Goal: Information Seeking & Learning: Learn about a topic

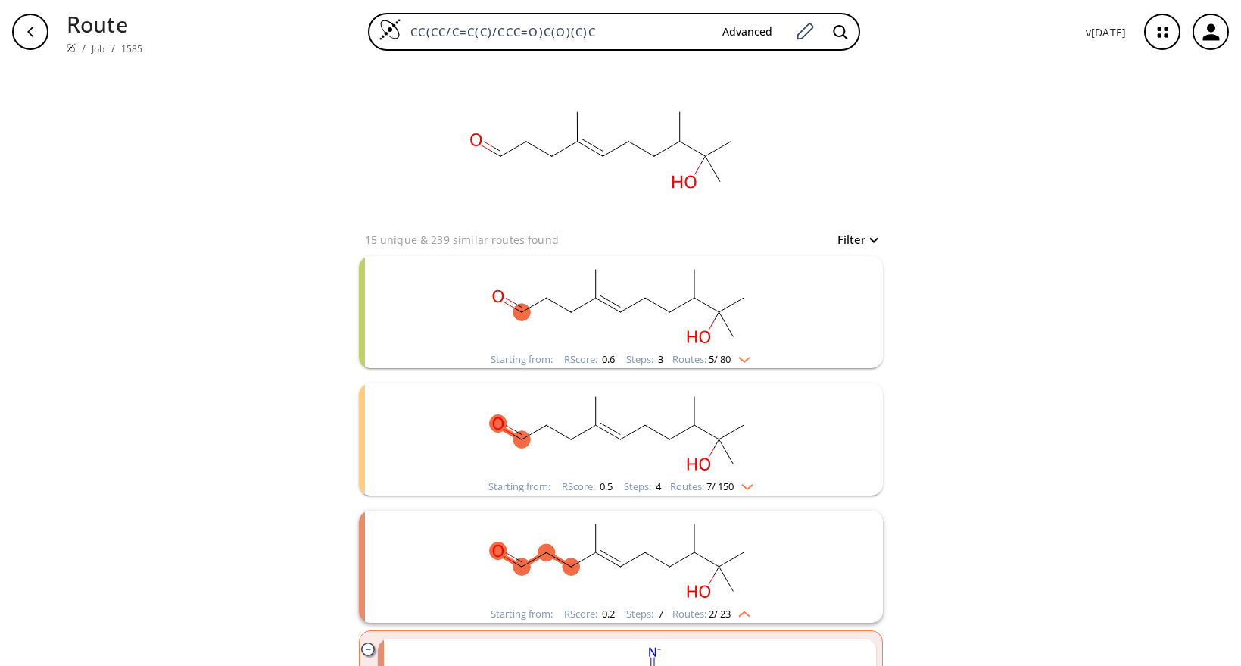
click at [691, 287] on rect "clusters" at bounding box center [621, 303] width 394 height 95
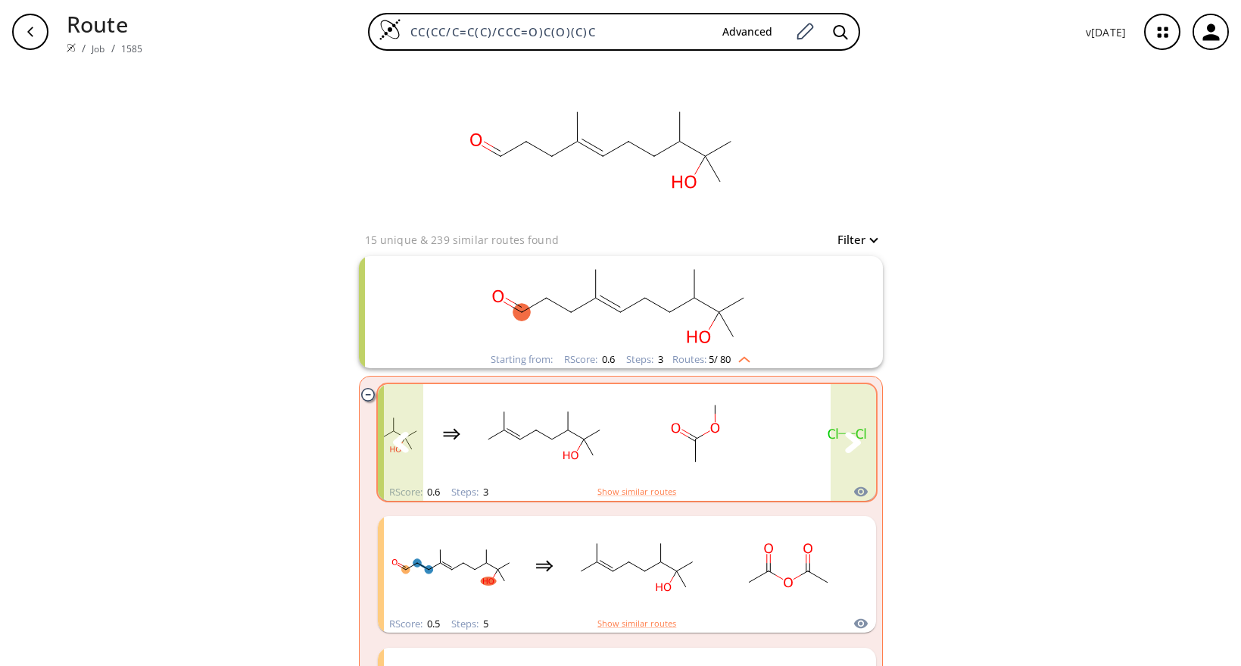
click at [845, 438] on icon "clusters" at bounding box center [853, 442] width 16 height 20
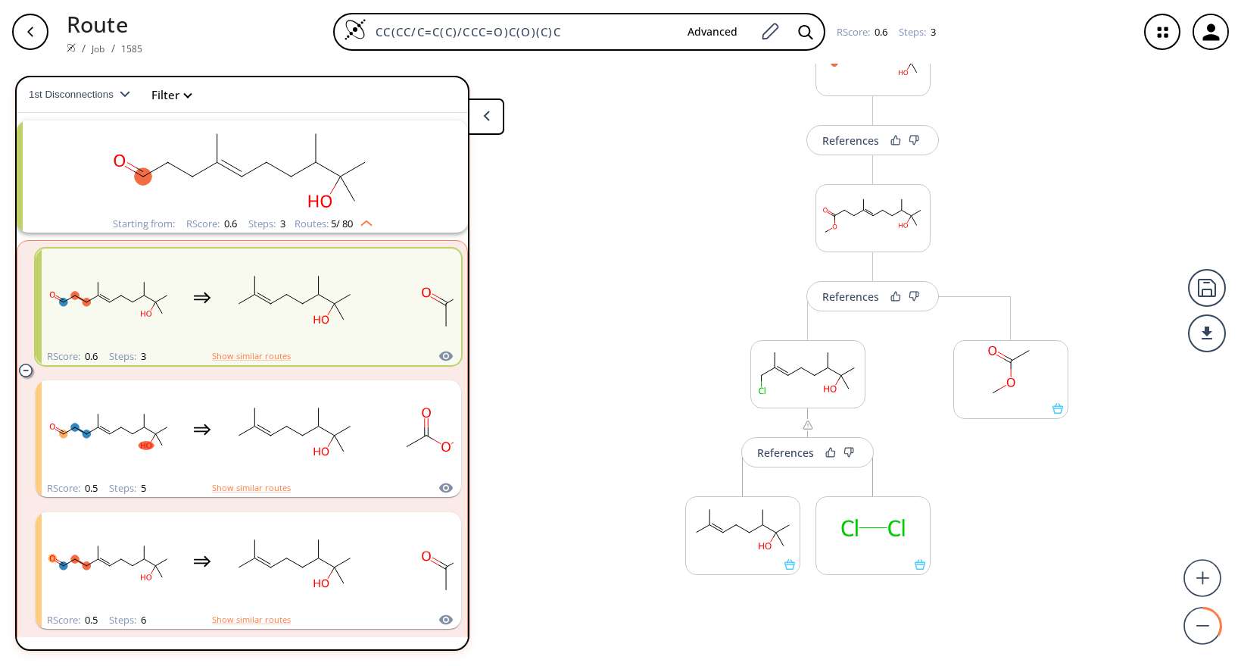
scroll to position [54, 0]
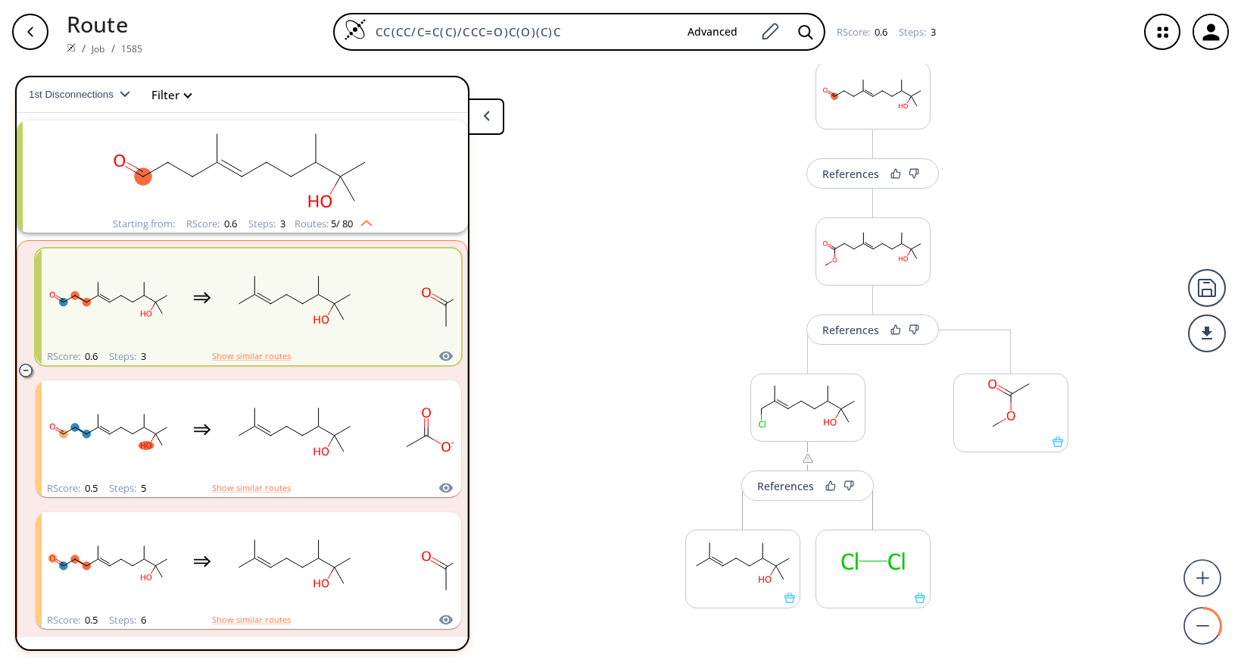
click at [575, 207] on div "References More routes from here References More routes from here References Mo…" at bounding box center [620, 359] width 1241 height 590
click at [27, 38] on div "button" at bounding box center [30, 32] width 36 height 36
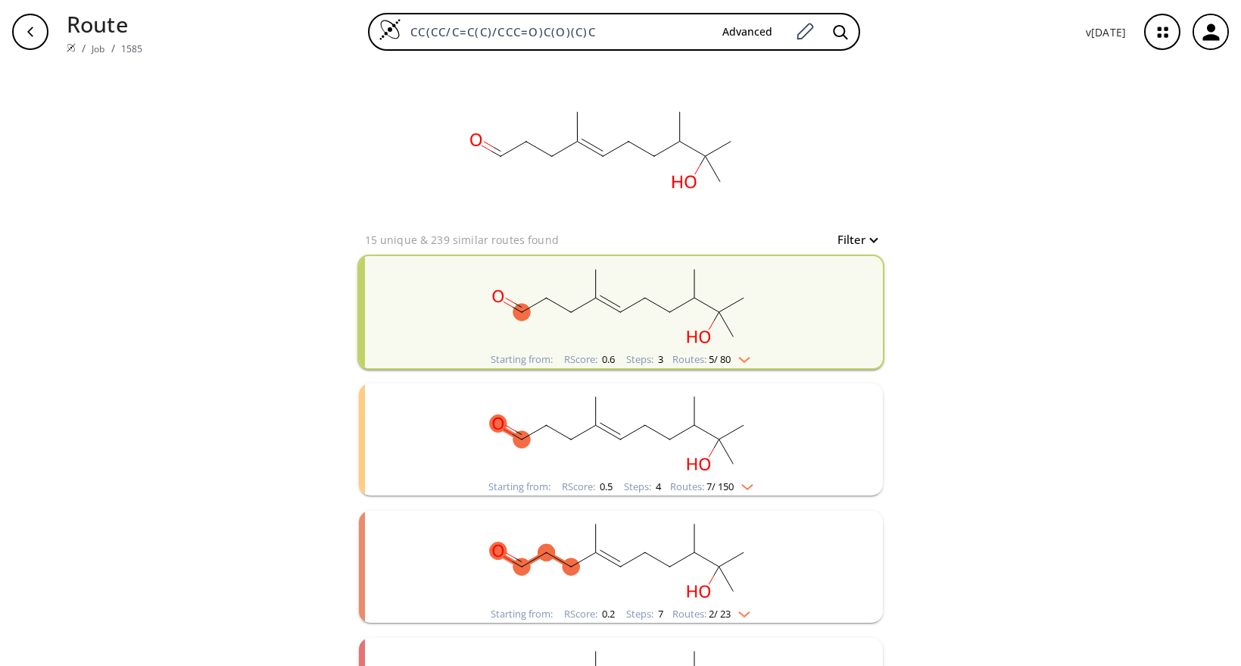
click at [972, 198] on div "clear 15 unique & 239 similar routes found Filter Starting from: RScore : 0.6 S…" at bounding box center [620, 411] width 1241 height 694
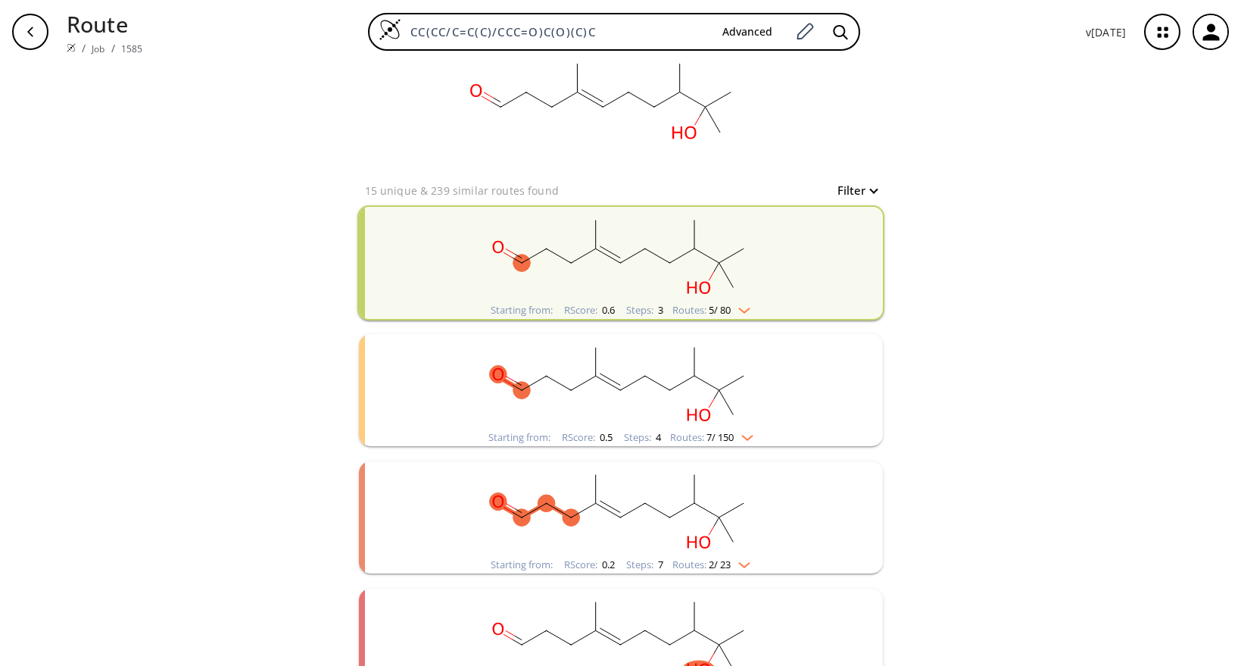
scroll to position [76, 0]
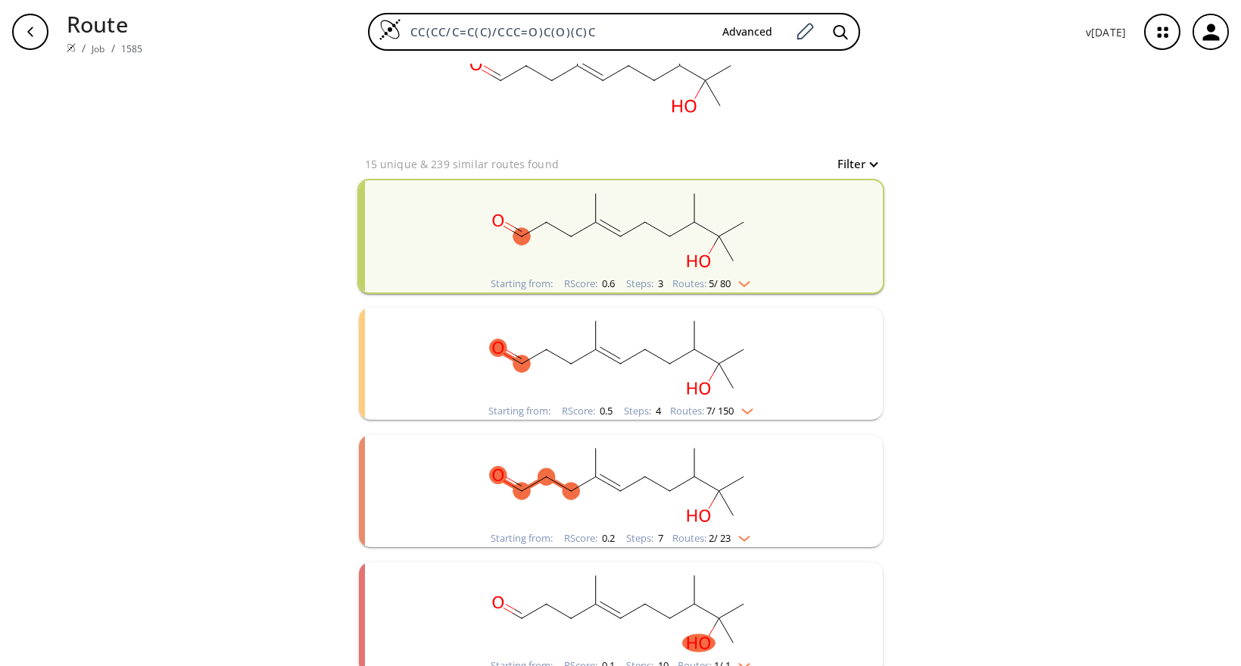
click at [703, 345] on rect "clusters" at bounding box center [621, 354] width 394 height 95
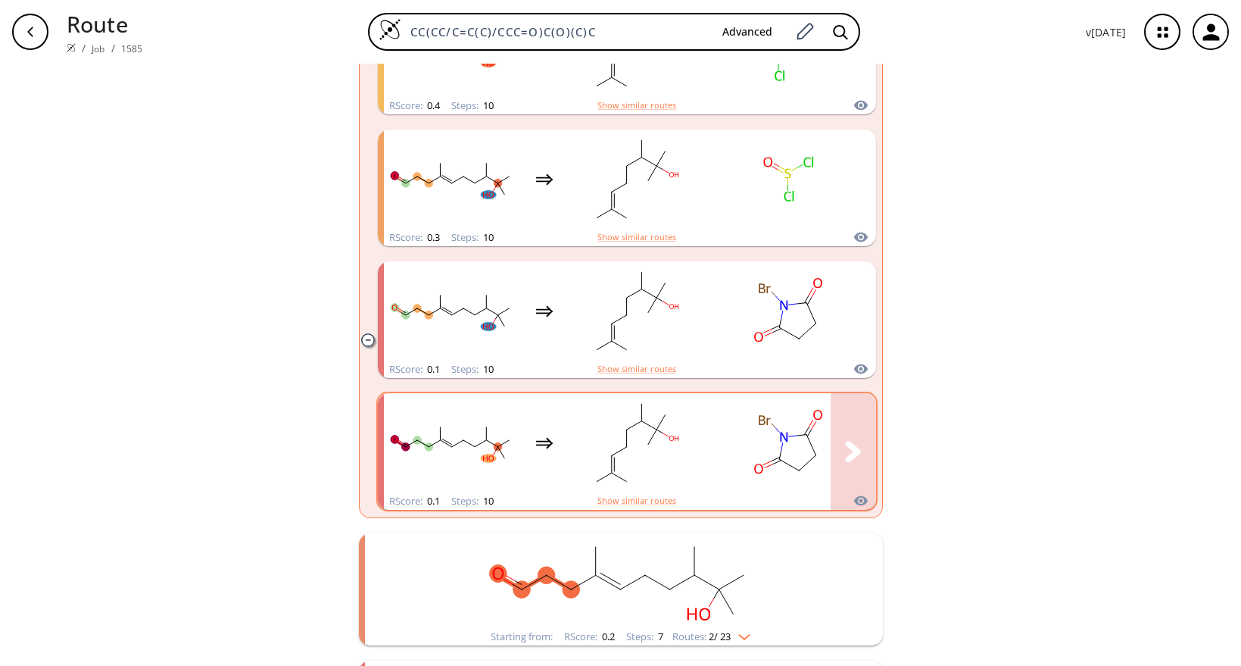
scroll to position [985, 0]
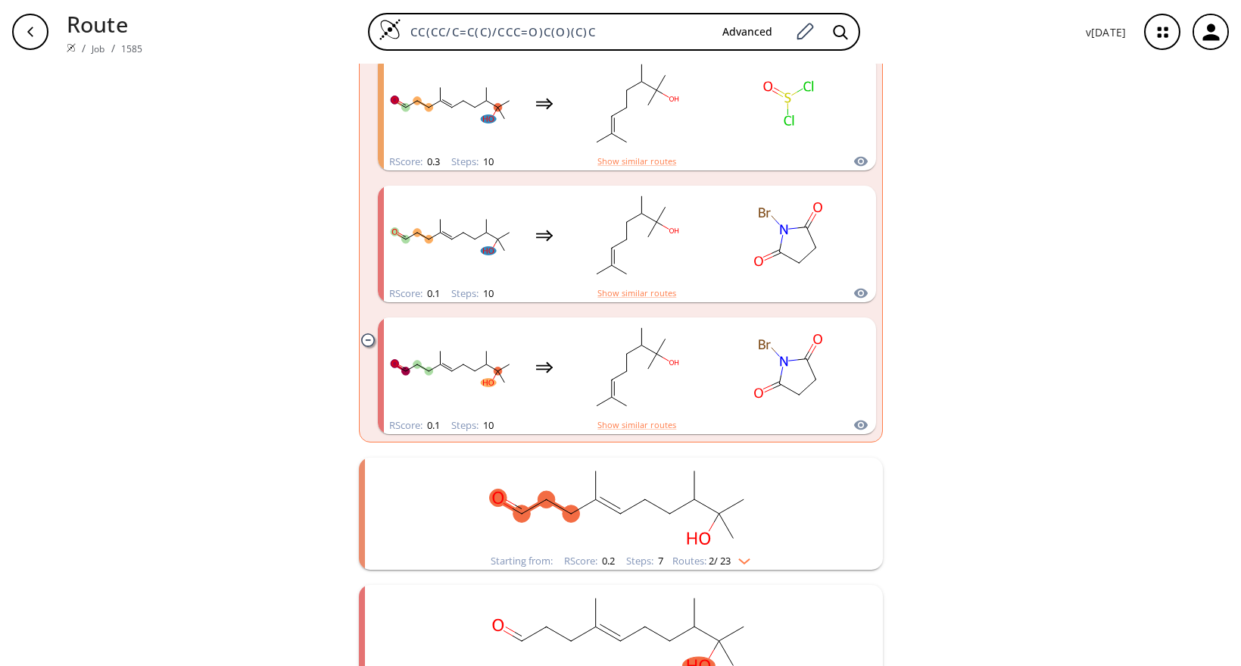
click at [809, 489] on rect "clusters" at bounding box center [621, 504] width 394 height 95
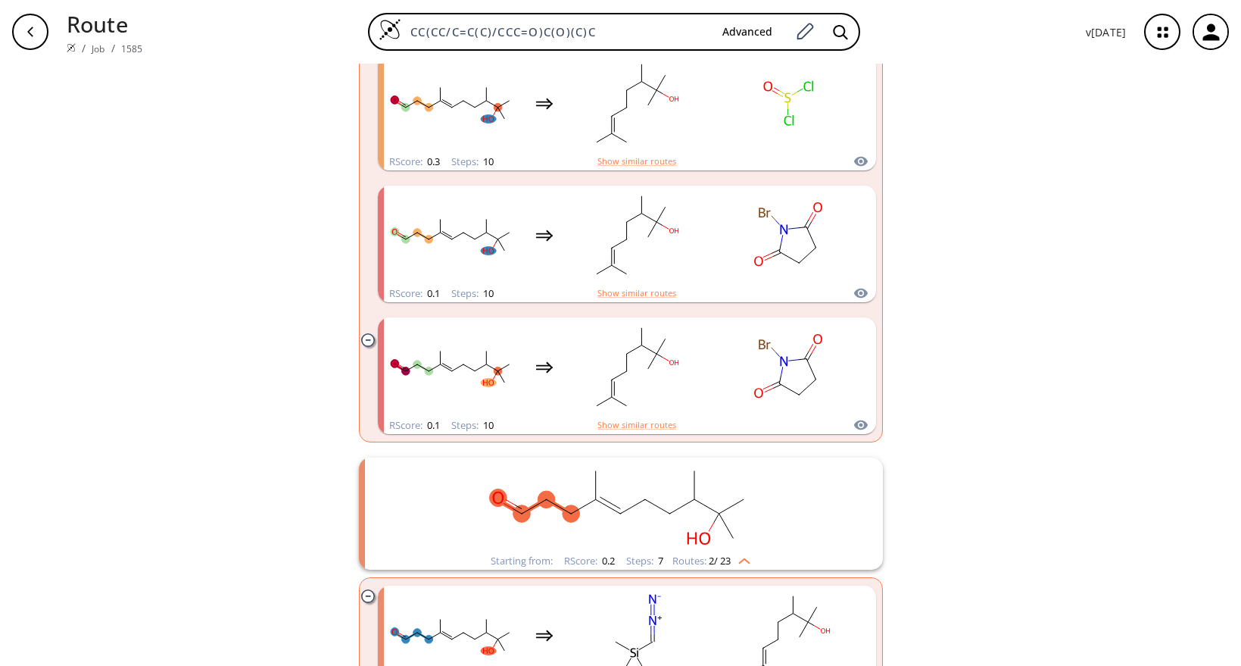
click at [819, 502] on div "Starting from: RScore : 0.2 Steps : 7 Routes: 2 / 23" at bounding box center [621, 513] width 524 height 112
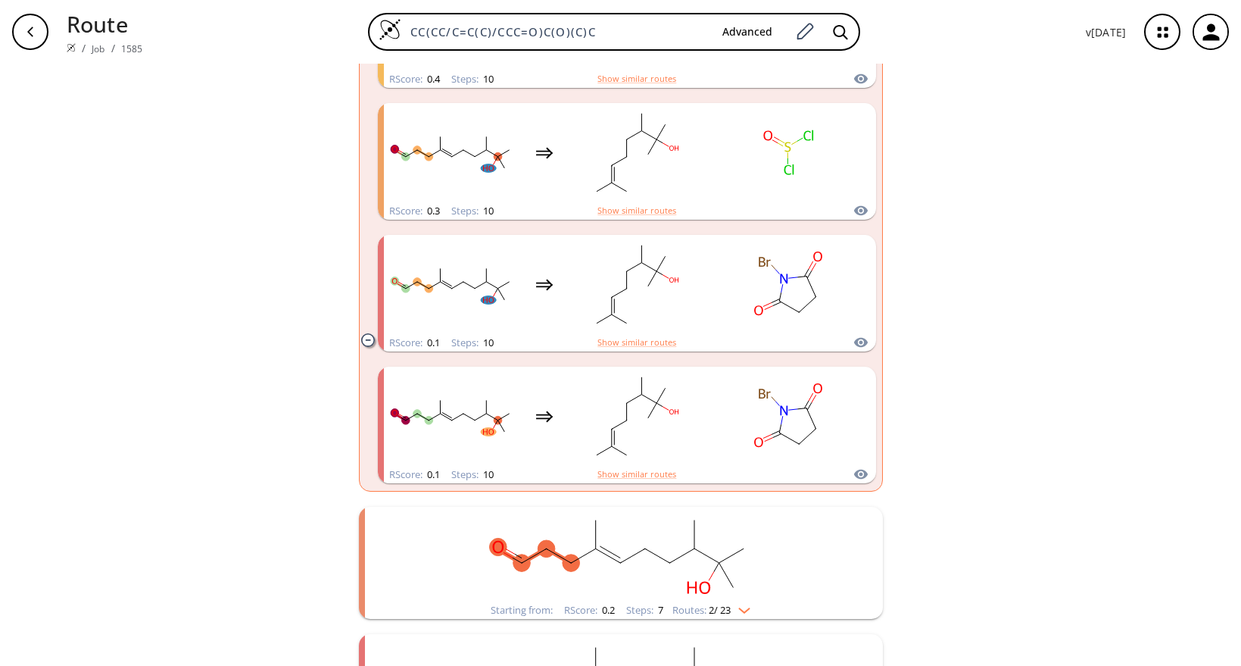
scroll to position [909, 0]
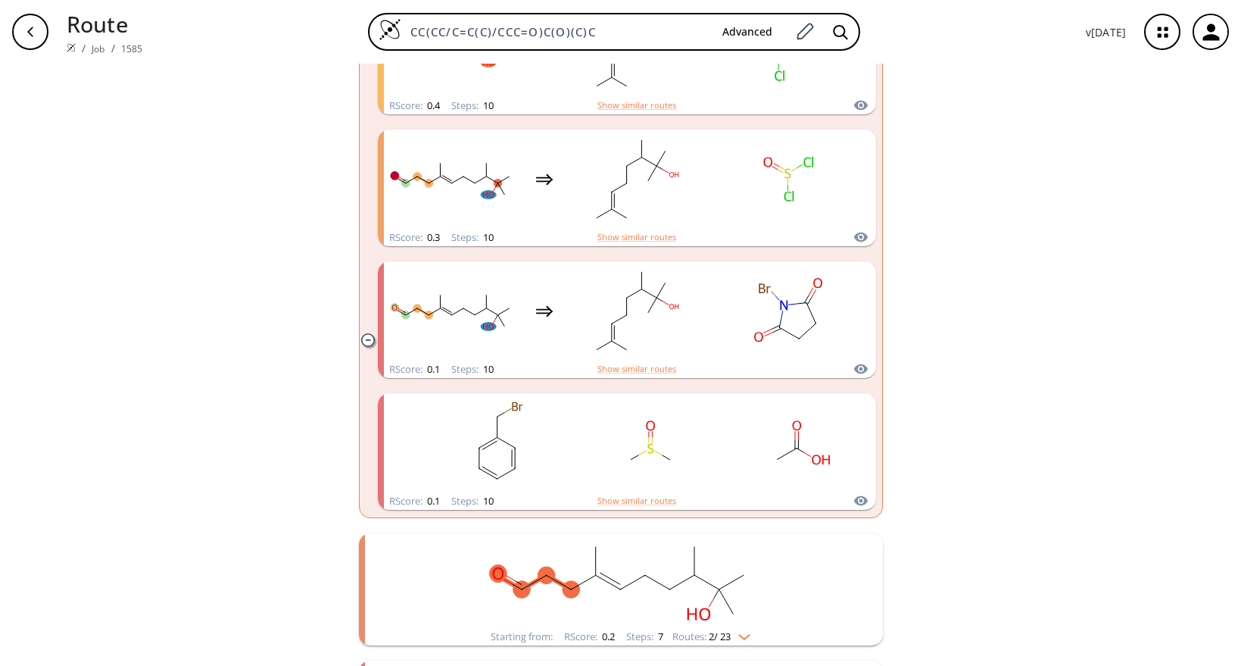
click at [663, 528] on li "Starting from: RScore : 0.2 Steps : 7 Routes: 2 / 23" at bounding box center [621, 589] width 524 height 127
